Goal: Task Accomplishment & Management: Use online tool/utility

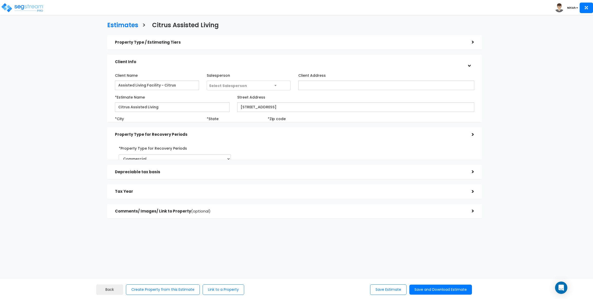
select select "CA"
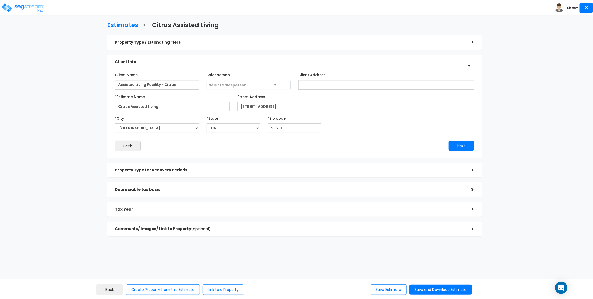
click at [202, 183] on div "Depreciable tax basis >" at bounding box center [294, 189] width 375 height 15
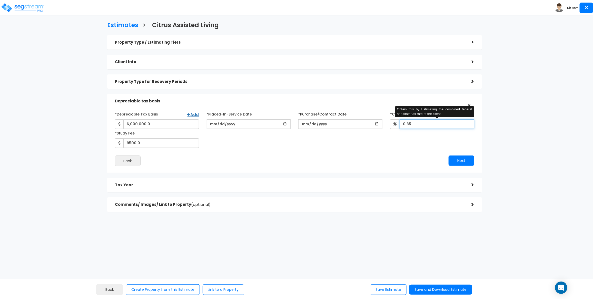
drag, startPoint x: 414, startPoint y: 126, endPoint x: 339, endPoint y: 117, distance: 75.8
click at [339, 117] on div "*Depreciable Tax Basis Add 6,000,000.0 *Placed-In-Service Date 2025-09-01 *Purc…" at bounding box center [294, 129] width 367 height 38
click at [438, 290] on button "Save and Download Estimate" at bounding box center [440, 290] width 63 height 10
drag, startPoint x: 426, startPoint y: 124, endPoint x: 286, endPoint y: 120, distance: 139.6
click at [287, 120] on div "*Depreciable Tax Basis Add 6,000,000.0 *Placed-In-Service Date 2025-09-01 *Purc…" at bounding box center [294, 129] width 367 height 38
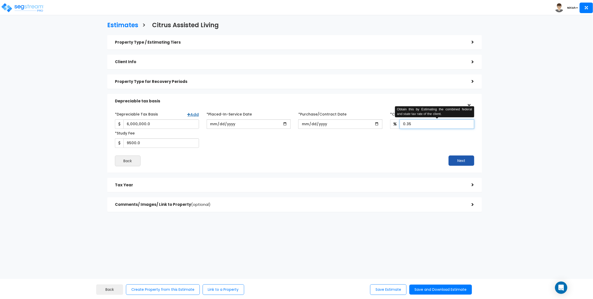
type input "0.35"
click at [454, 157] on button "Next" at bounding box center [462, 160] width 26 height 10
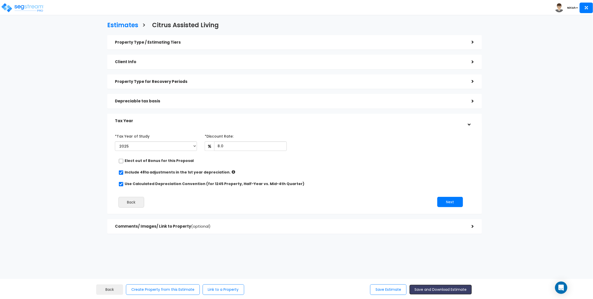
click at [443, 294] on button "Save and Download Estimate" at bounding box center [440, 290] width 63 height 10
click at [266, 47] on div "Property Type / Estimating Tiers >" at bounding box center [294, 42] width 375 height 15
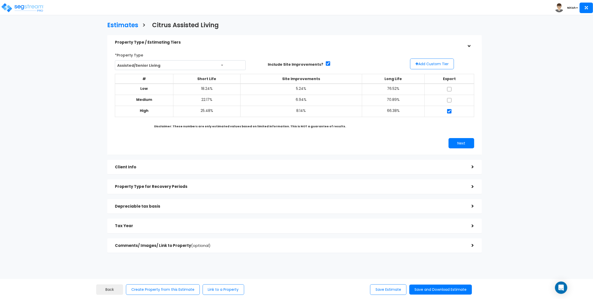
click at [242, 164] on div "Client Info" at bounding box center [289, 166] width 349 height 9
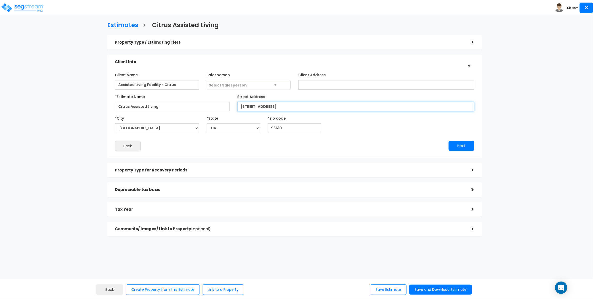
drag, startPoint x: 286, startPoint y: 107, endPoint x: 182, endPoint y: 96, distance: 105.1
click at [182, 96] on div "*Estimate Name Citrus Assisted Living Street Address 6825 Sunrise Boulevard" at bounding box center [294, 101] width 367 height 19
click at [168, 190] on h5 "Depreciable tax basis" at bounding box center [289, 190] width 349 height 4
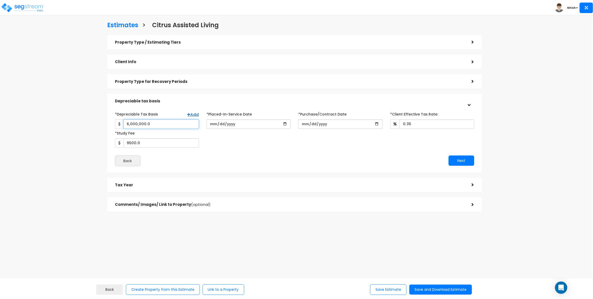
drag, startPoint x: 154, startPoint y: 124, endPoint x: 71, endPoint y: 106, distance: 84.9
click at [71, 106] on div "Estimates > Citrus Assisted Living Property Type / Estimating Tiers > *Property…" at bounding box center [295, 118] width 488 height 308
type input "6,000,000"
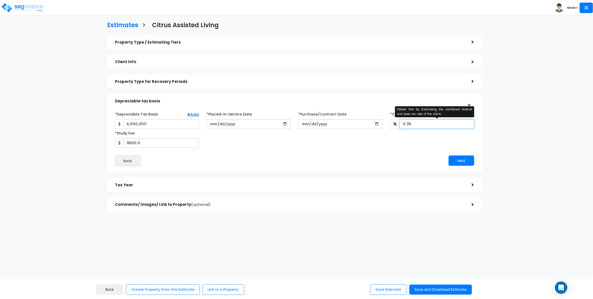
drag, startPoint x: 430, startPoint y: 126, endPoint x: 379, endPoint y: 121, distance: 51.1
click at [379, 121] on div "*Depreciable Tax Basis Add 6,000,000 *Placed-In-Service Date 2025-09-01" at bounding box center [294, 129] width 367 height 38
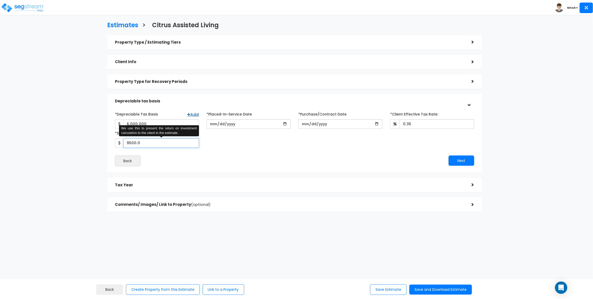
drag, startPoint x: 153, startPoint y: 146, endPoint x: 56, endPoint y: 123, distance: 99.7
click at [56, 124] on div "Estimates > Citrus Assisted Living Property Type / Estimating Tiers > *Property…" at bounding box center [295, 118] width 488 height 308
type input "9,500"
click at [173, 179] on div "Tax Year >" at bounding box center [294, 185] width 375 height 15
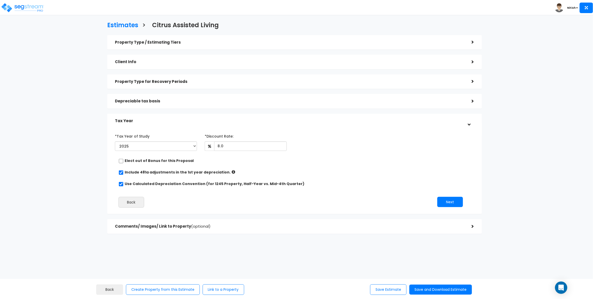
click at [295, 230] on div "Comments/ Images/ Link to Property (optional)" at bounding box center [289, 226] width 349 height 9
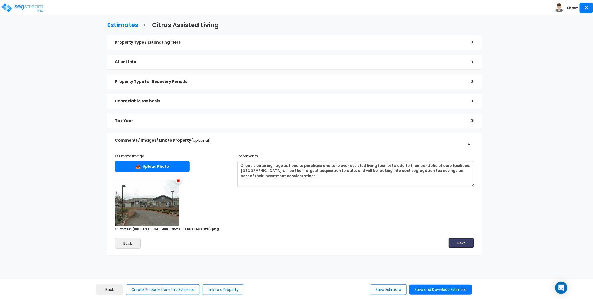
click at [457, 245] on button "Next" at bounding box center [462, 243] width 26 height 10
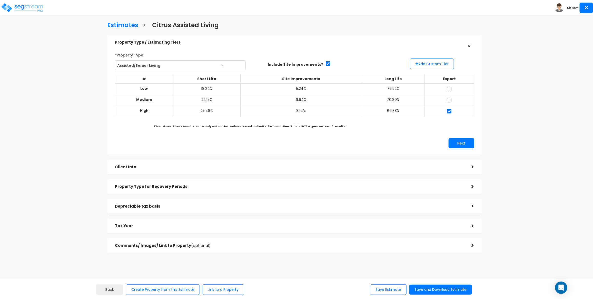
click at [273, 209] on div "Depreciable tax basis" at bounding box center [289, 206] width 349 height 9
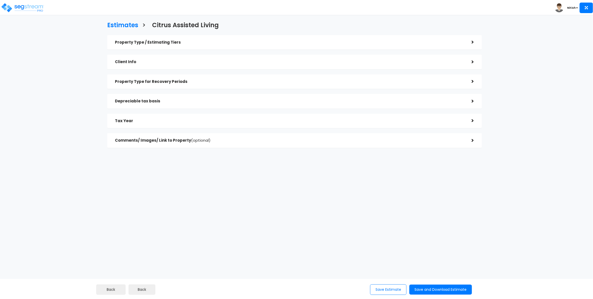
click at [206, 103] on div "Depreciable tax basis" at bounding box center [289, 100] width 349 height 9
checkbox input "true"
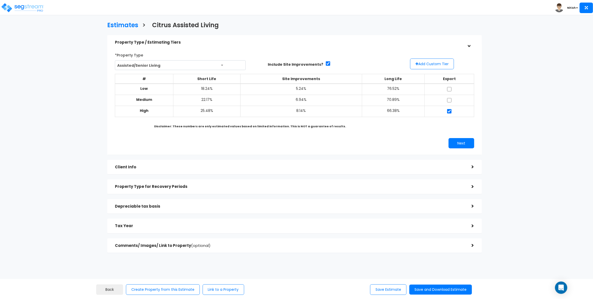
click at [178, 218] on div "Property Type / Estimating Tiers > *Property Type Assisted/Senior Living Assist…" at bounding box center [294, 144] width 375 height 218
click at [180, 222] on div "Tax Year" at bounding box center [289, 225] width 349 height 9
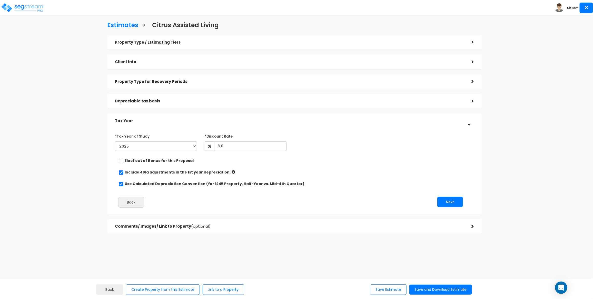
click at [168, 100] on h5 "Depreciable tax basis" at bounding box center [289, 101] width 349 height 4
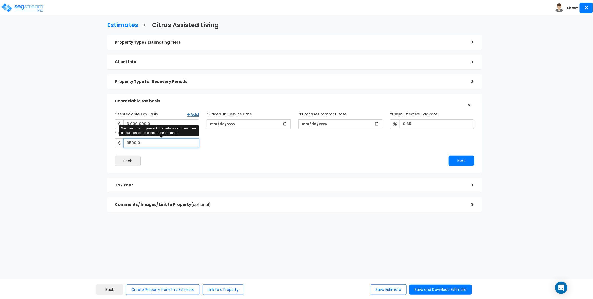
drag, startPoint x: 155, startPoint y: 144, endPoint x: 42, endPoint y: 126, distance: 114.4
click at [42, 126] on div "Estimates > Citrus Assisted Living Property Type / Estimating Tiers > *Property…" at bounding box center [296, 148] width 593 height 250
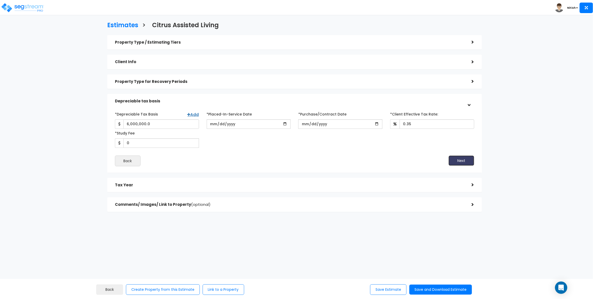
click at [464, 163] on button "Next" at bounding box center [462, 160] width 26 height 10
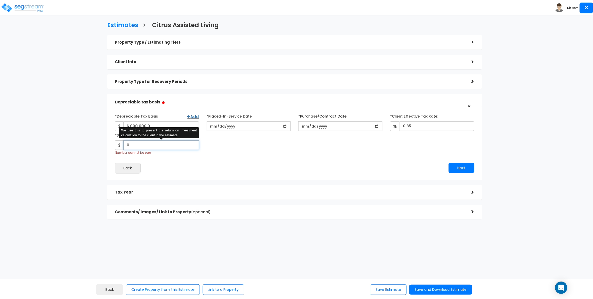
drag, startPoint x: 143, startPoint y: 146, endPoint x: 105, endPoint y: 135, distance: 40.0
click at [105, 135] on div "Property Type / Estimating Tiers > *Property Type Assisted/Senior Living Assist…" at bounding box center [294, 130] width 383 height 194
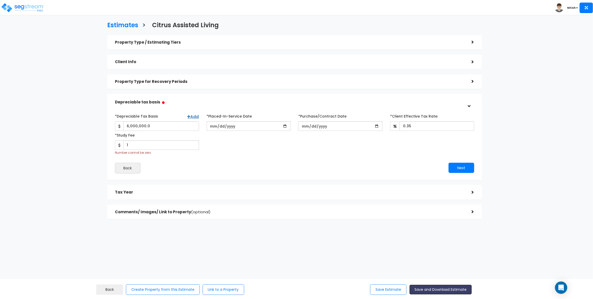
click at [440, 290] on button "Save and Download Estimate" at bounding box center [440, 290] width 63 height 10
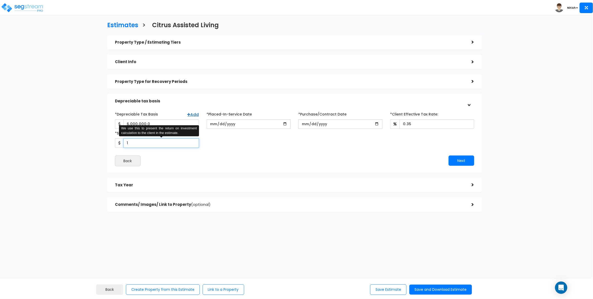
drag, startPoint x: 137, startPoint y: 145, endPoint x: 112, endPoint y: 142, distance: 25.1
click at [112, 142] on div "*Study Fee 1 We use this to present the return on investment calculation to the…" at bounding box center [157, 138] width 92 height 19
type input "9,500"
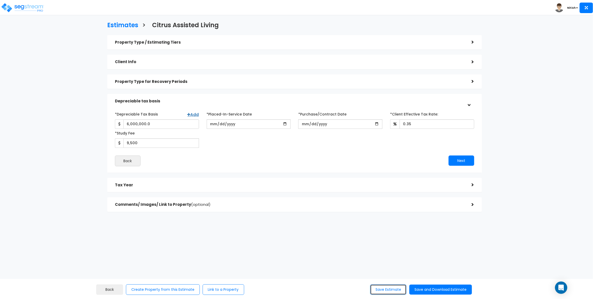
click at [378, 291] on button "Save Estimate" at bounding box center [388, 289] width 36 height 11
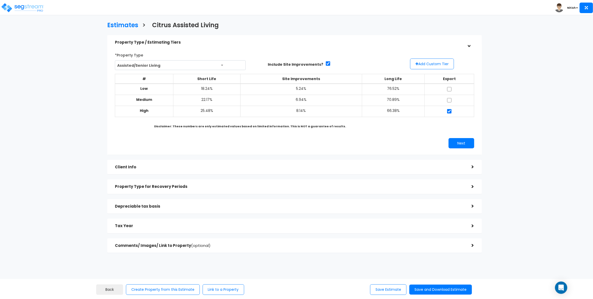
click at [190, 212] on div "Depreciable tax basis >" at bounding box center [294, 206] width 375 height 15
